Goal: Find specific page/section: Find specific page/section

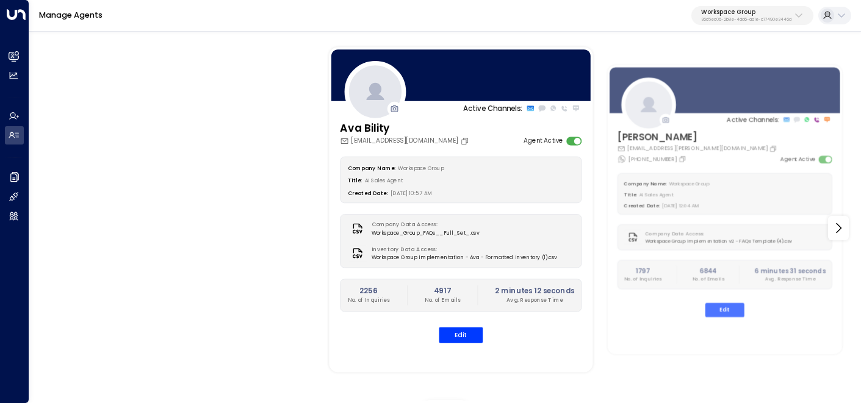
click at [766, 15] on p "Workspace Group" at bounding box center [746, 12] width 90 height 7
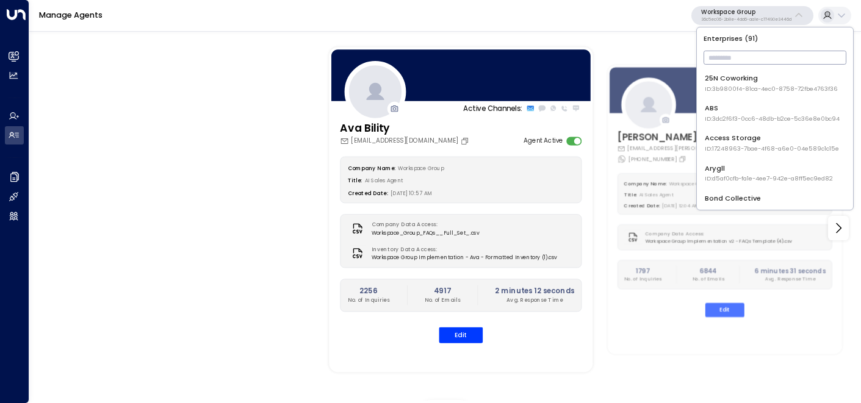
click at [732, 80] on div "25N Coworking ID: 3b9800f4-81ca-4ec0-8758-72fbe4763f36" at bounding box center [771, 83] width 133 height 20
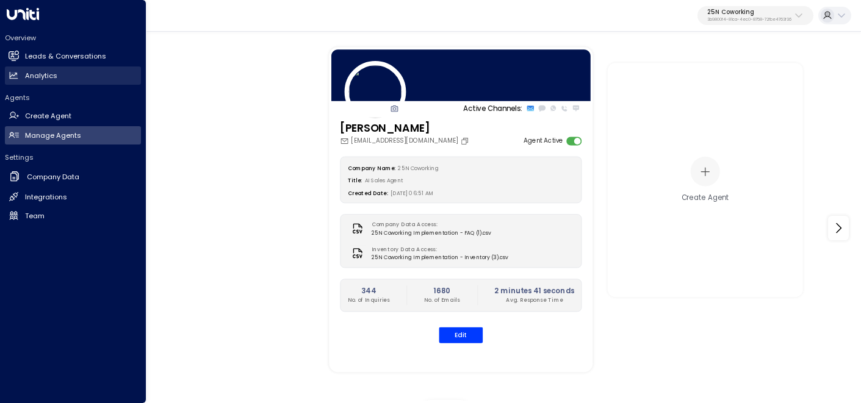
click at [40, 77] on h2 "Analytics" at bounding box center [41, 76] width 32 height 10
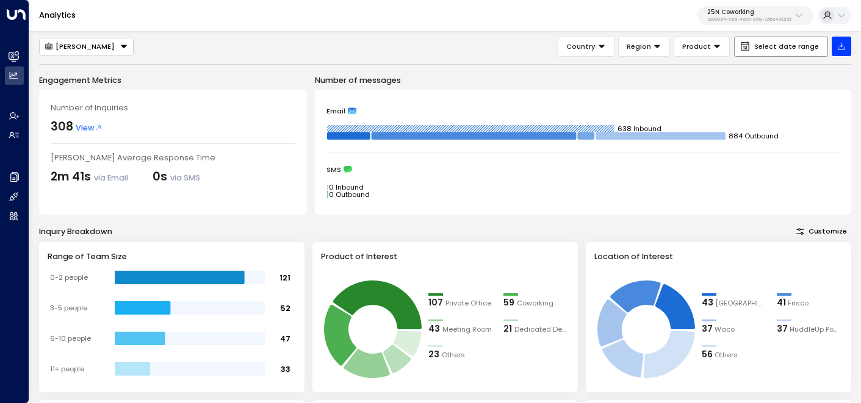
click at [780, 48] on span "Select date range" at bounding box center [786, 47] width 65 height 8
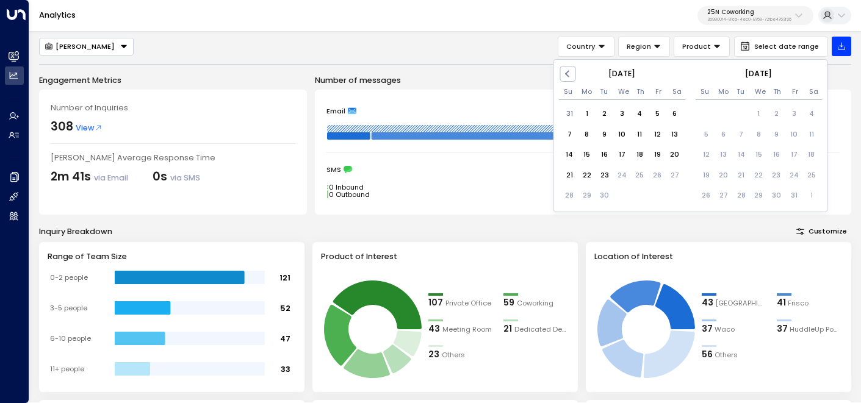
click at [519, 50] on div "[PERSON_NAME] Country Region Product Select date range Previous Month [DATE] Su…" at bounding box center [445, 47] width 812 height 20
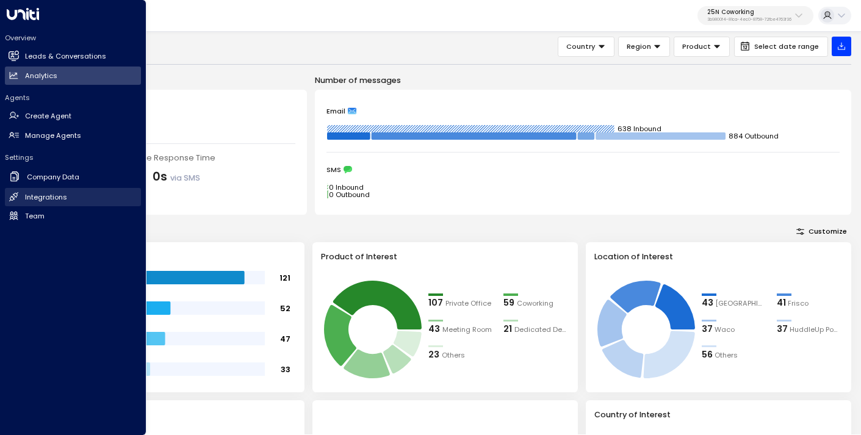
click at [49, 198] on h2 "Integrations" at bounding box center [46, 197] width 42 height 10
